Goal: Transaction & Acquisition: Download file/media

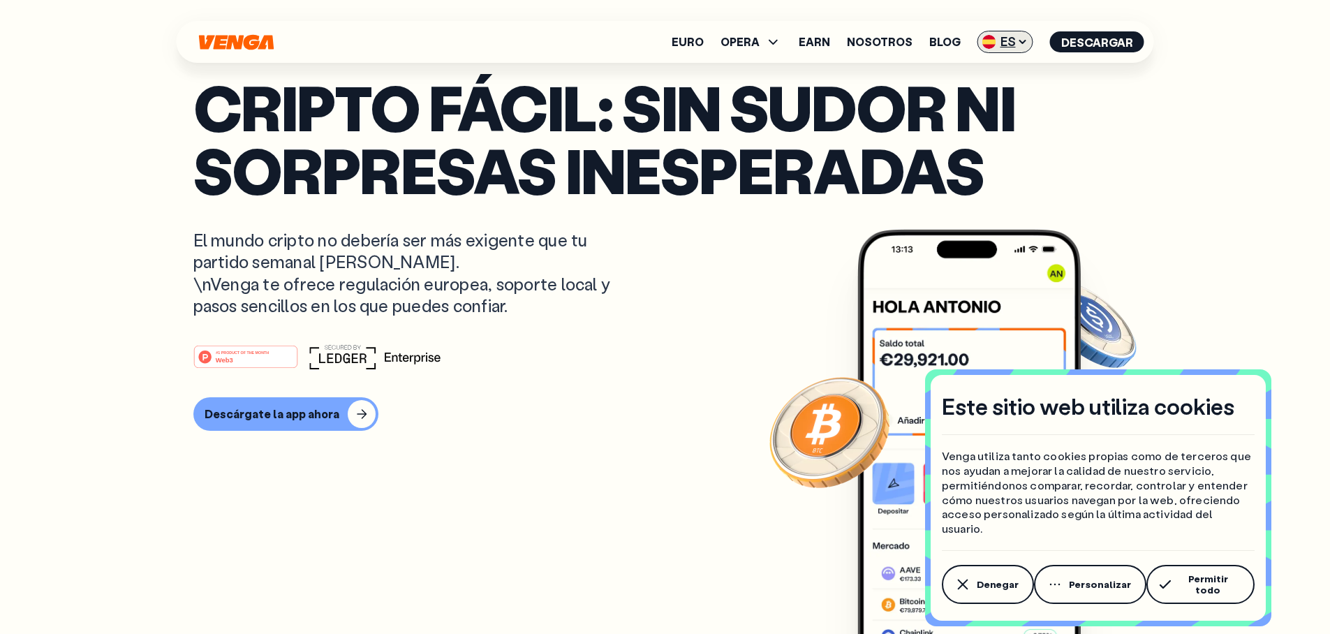
click at [1028, 46] on icon at bounding box center [1022, 41] width 11 height 11
click at [995, 72] on div "English - EN" at bounding box center [965, 71] width 68 height 14
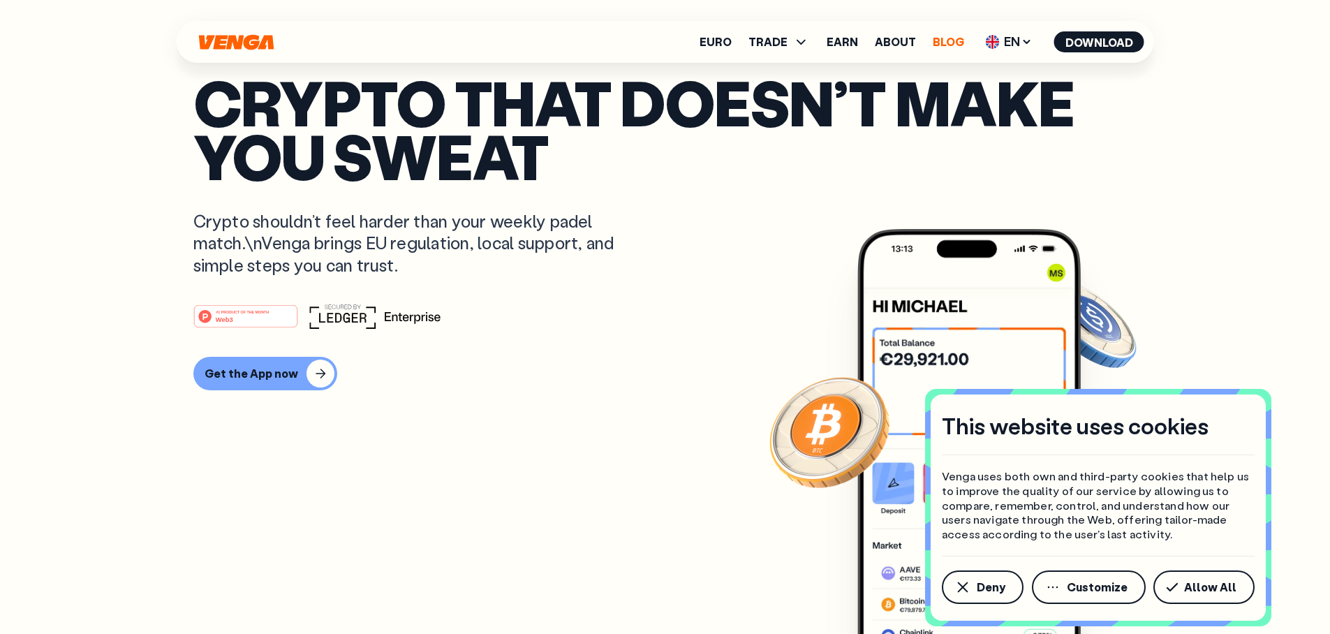
click at [944, 40] on link "Blog" at bounding box center [948, 41] width 31 height 11
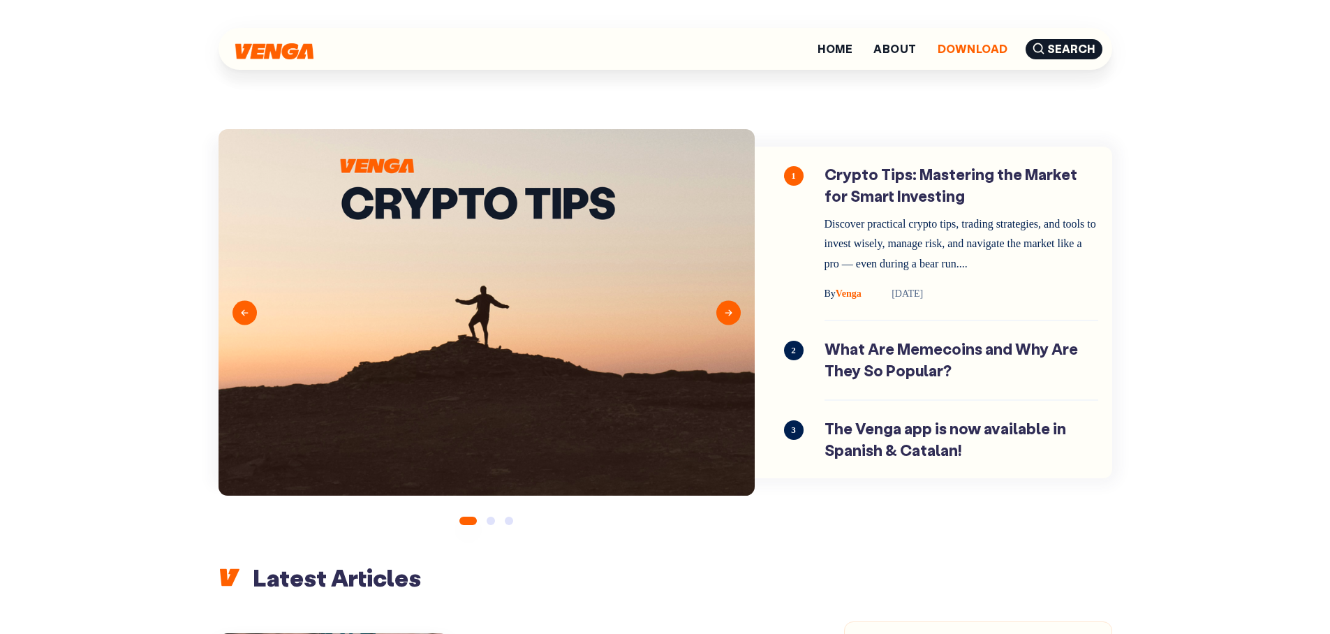
click at [988, 54] on link "Download" at bounding box center [972, 48] width 71 height 11
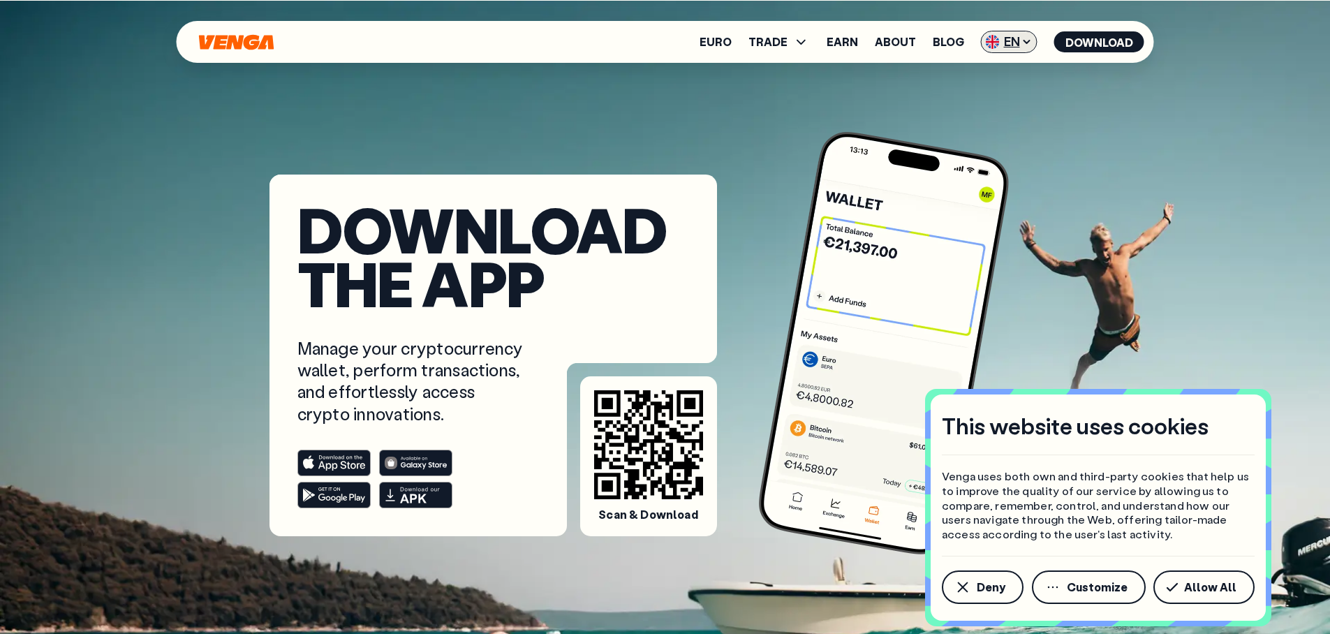
click at [1030, 47] on span "EN" at bounding box center [1009, 42] width 57 height 22
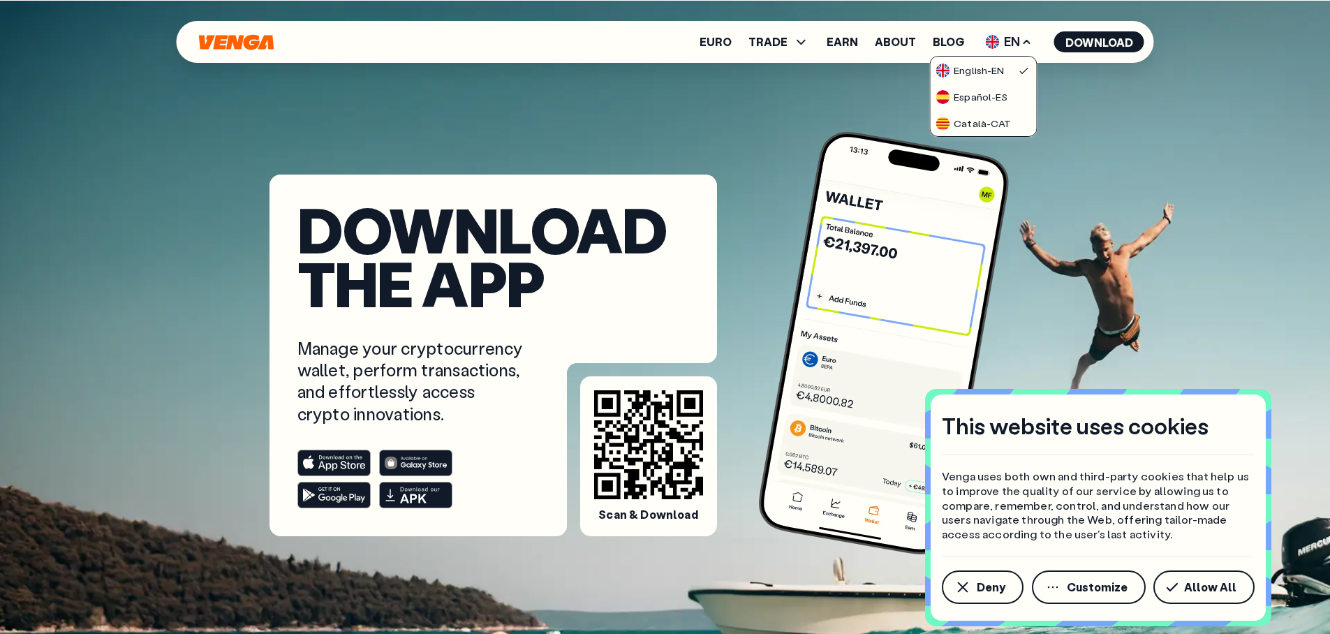
click at [540, 97] on div "Download the app Manage your cryptocurrency wallet, perform transactions, and e…" at bounding box center [665, 268] width 972 height 536
